Goal: Task Accomplishment & Management: Use online tool/utility

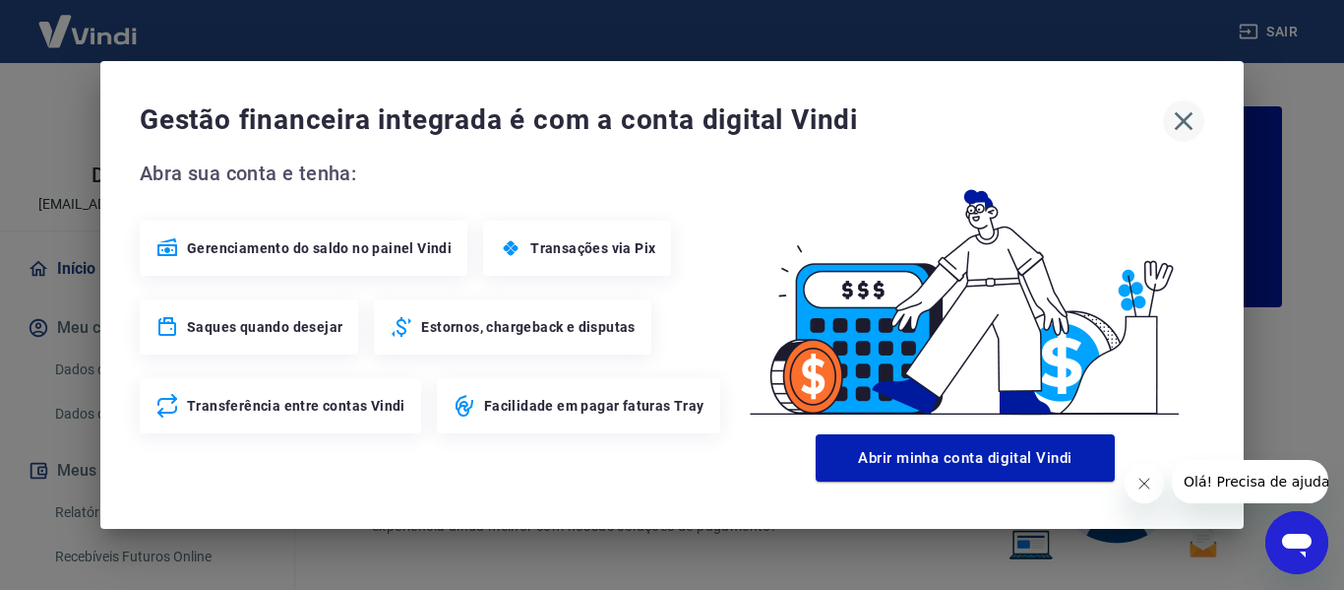
click at [1177, 109] on icon "button" at bounding box center [1183, 120] width 31 height 31
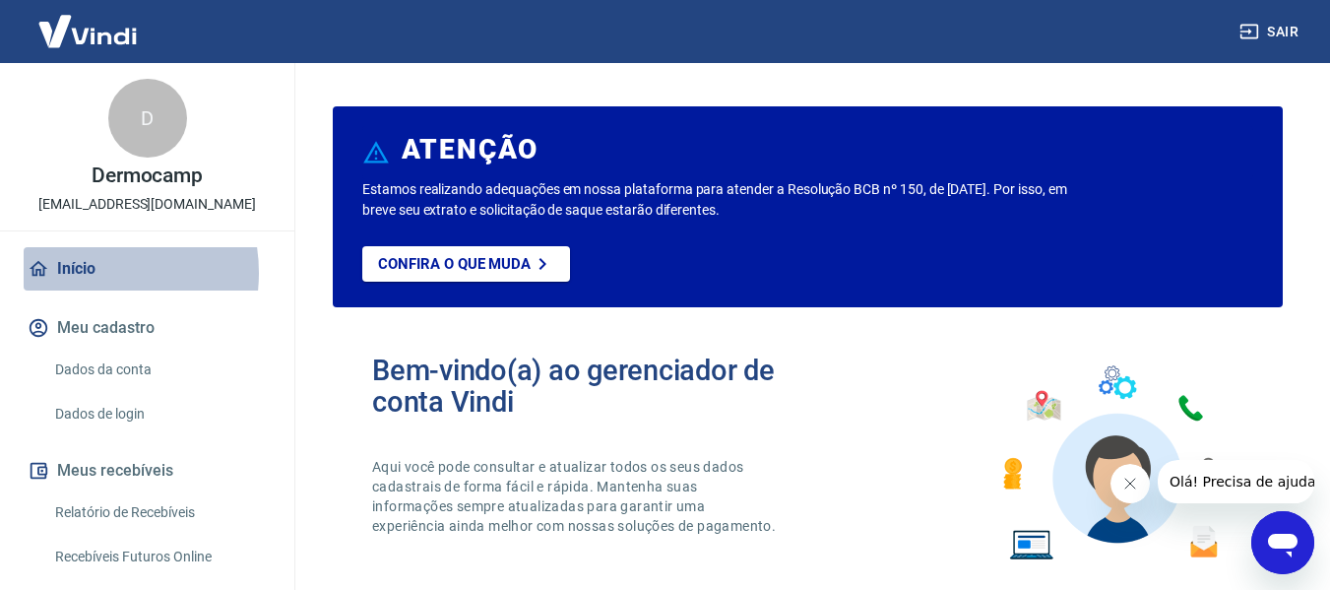
click at [82, 273] on link "Início" at bounding box center [147, 268] width 247 height 43
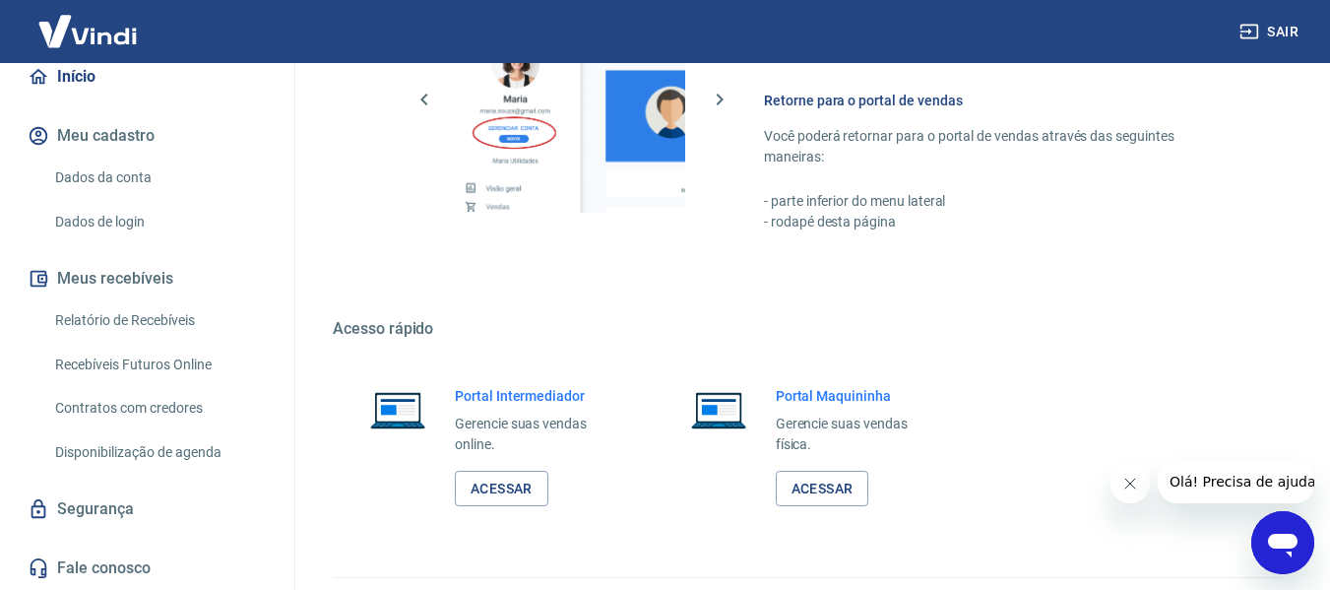
scroll to position [1229, 0]
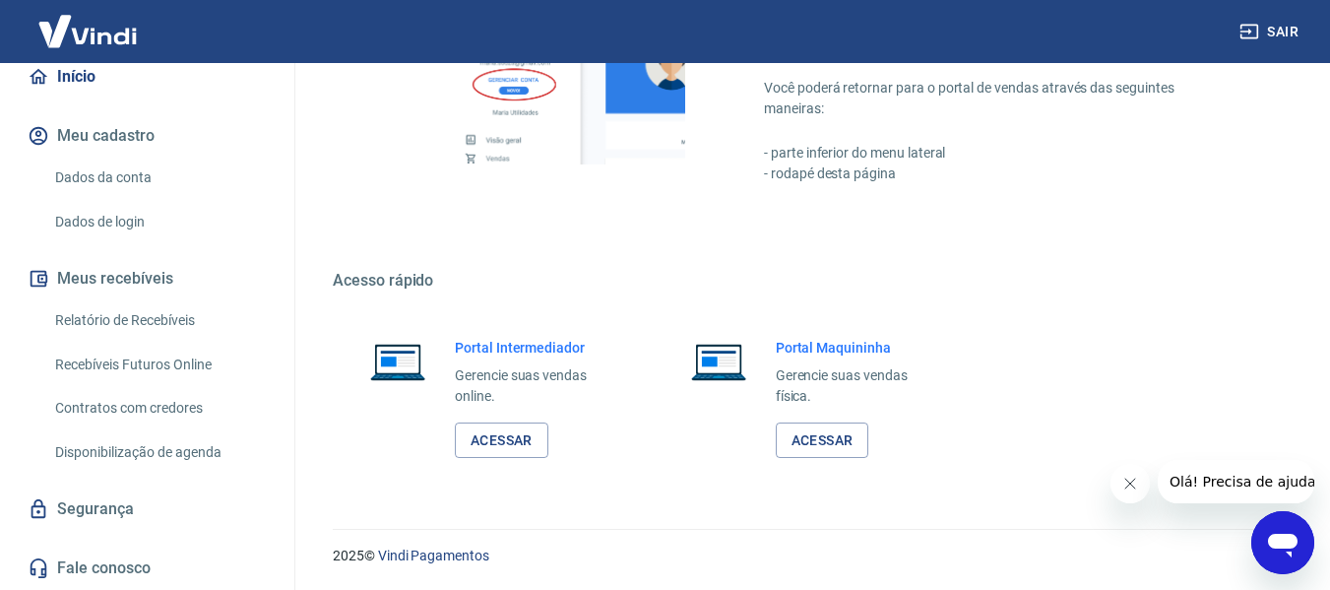
click at [140, 321] on link "Relatório de Recebíveis" at bounding box center [158, 320] width 223 height 40
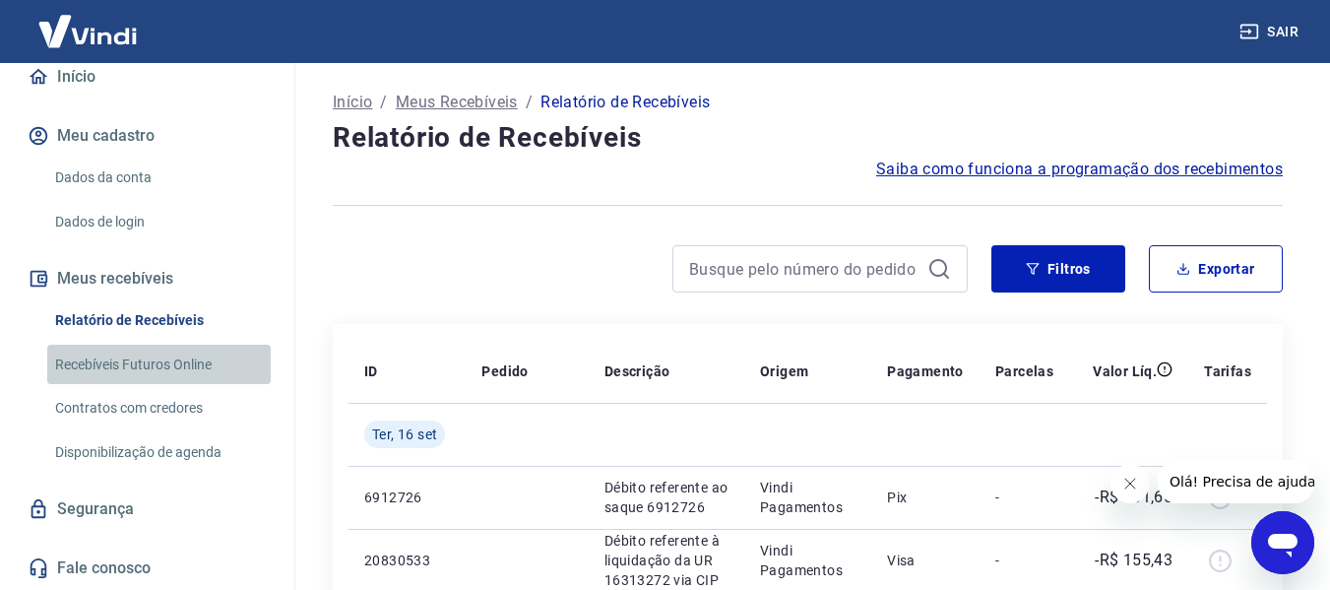
click at [182, 363] on link "Recebíveis Futuros Online" at bounding box center [158, 364] width 223 height 40
